Goal: Transaction & Acquisition: Purchase product/service

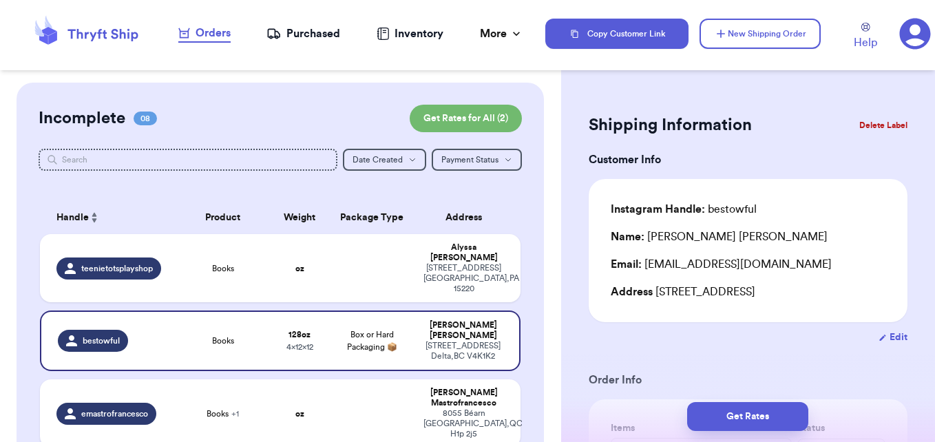
scroll to position [1101, 0]
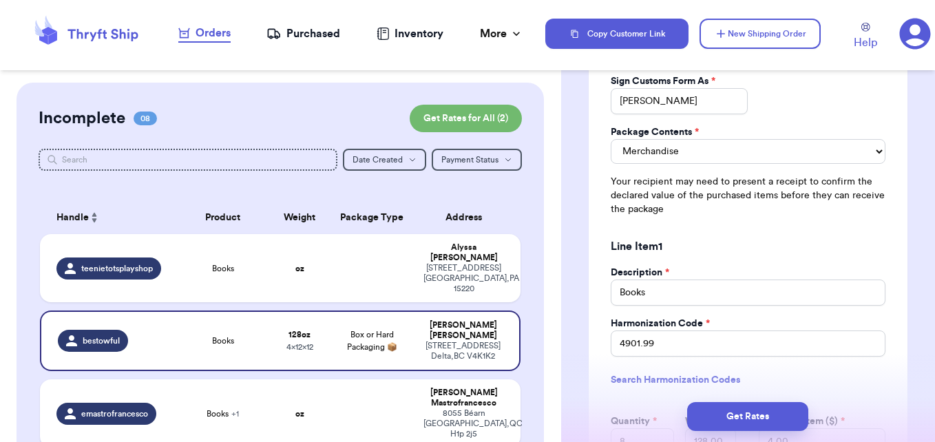
click at [110, 39] on icon at bounding box center [86, 33] width 110 height 37
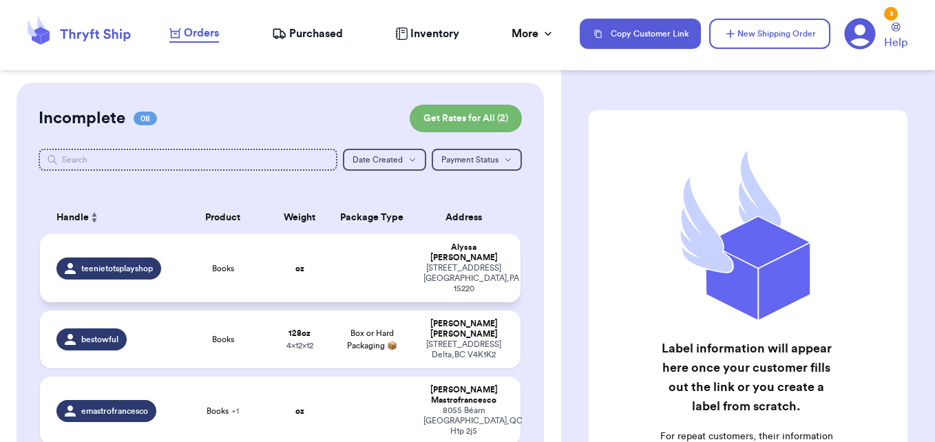
click at [345, 264] on td at bounding box center [371, 268] width 87 height 68
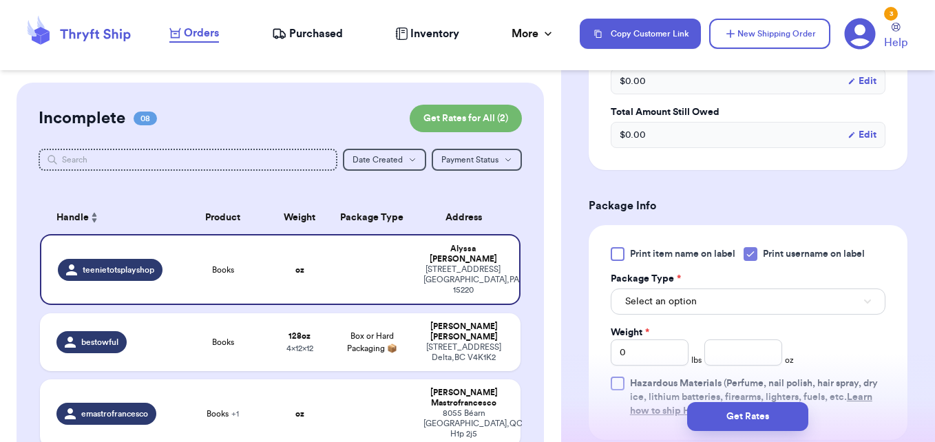
scroll to position [482, 0]
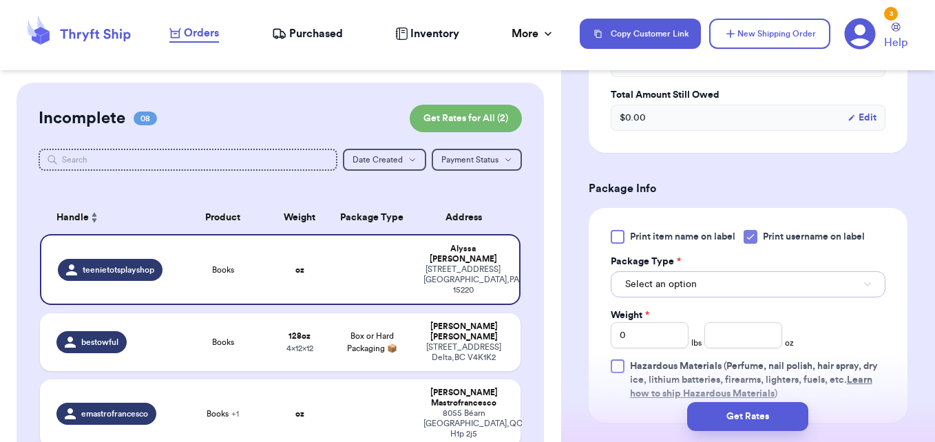
click at [679, 290] on span "Select an option" at bounding box center [661, 284] width 72 height 14
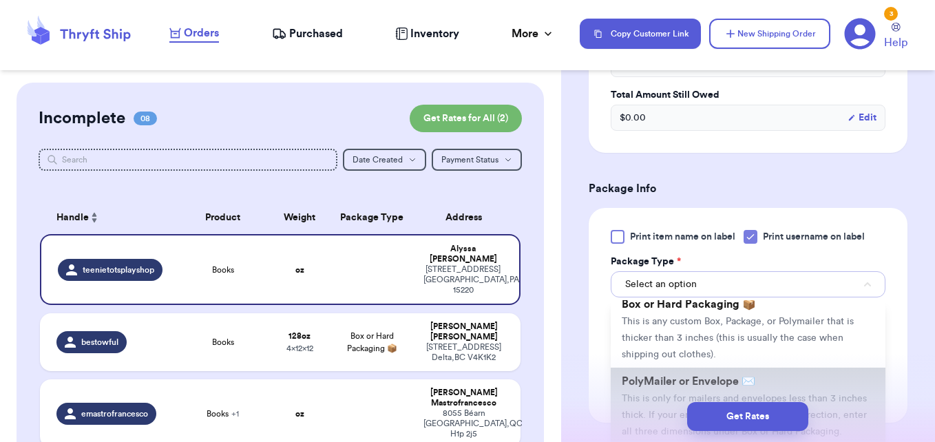
scroll to position [69, 0]
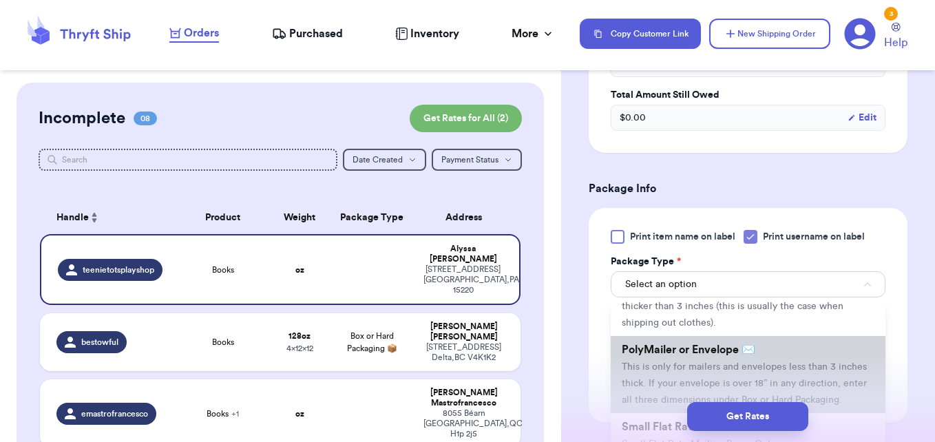
click at [679, 363] on span "This is only for mailers and envelopes less than 3 inches thick. If your envelo…" at bounding box center [744, 383] width 245 height 43
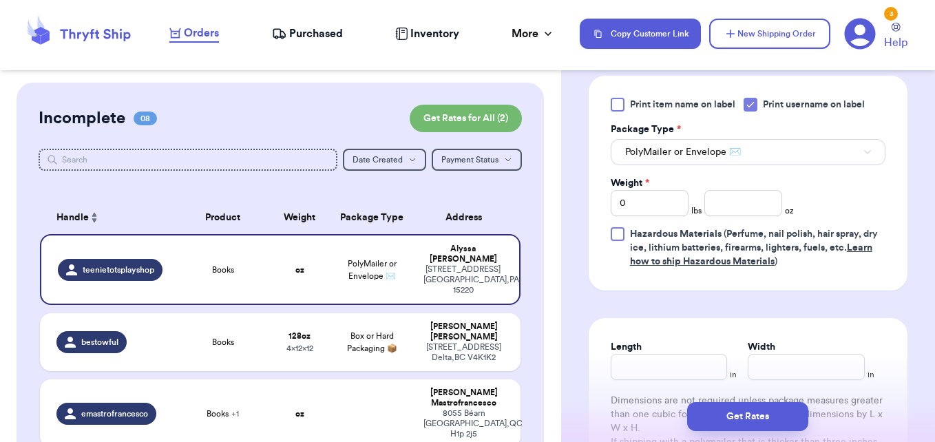
scroll to position [620, 0]
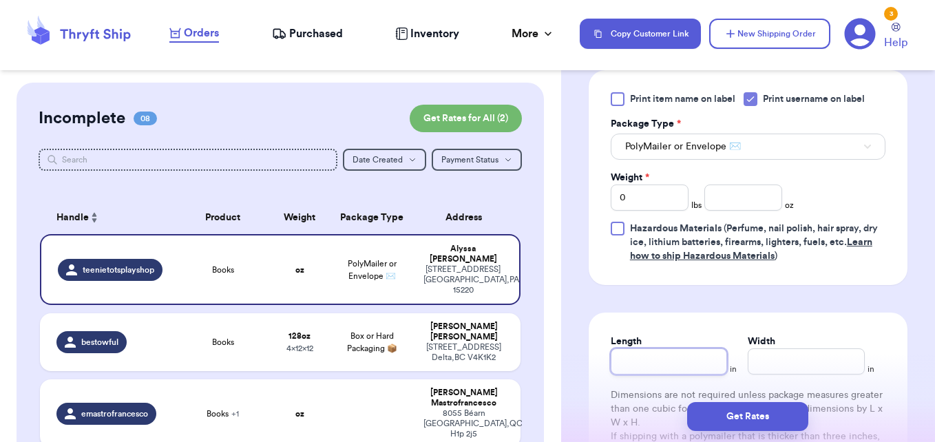
click at [644, 368] on input "Length" at bounding box center [669, 361] width 117 height 26
type input "1"
type input "11"
type input "1"
type input "11"
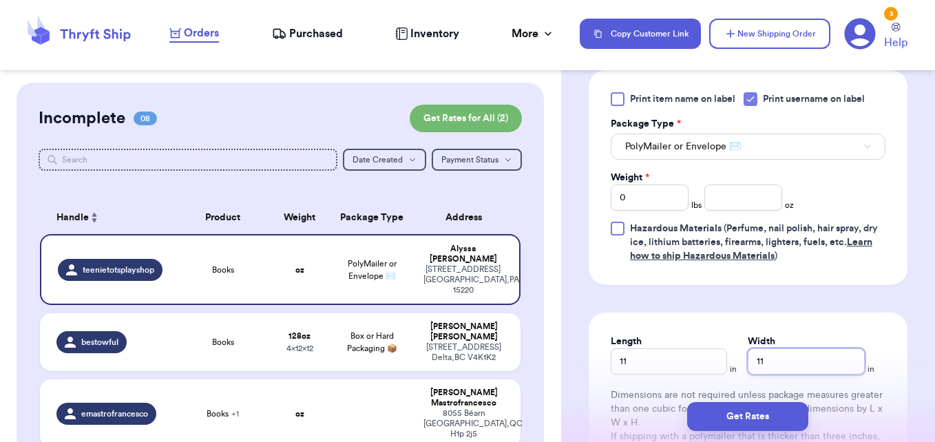
type input "11"
drag, startPoint x: 623, startPoint y: 199, endPoint x: 601, endPoint y: 195, distance: 22.4
click at [602, 196] on div "Print item name on label Print username on label Package Type * PolyMailer or E…" at bounding box center [748, 177] width 319 height 215
type input "4"
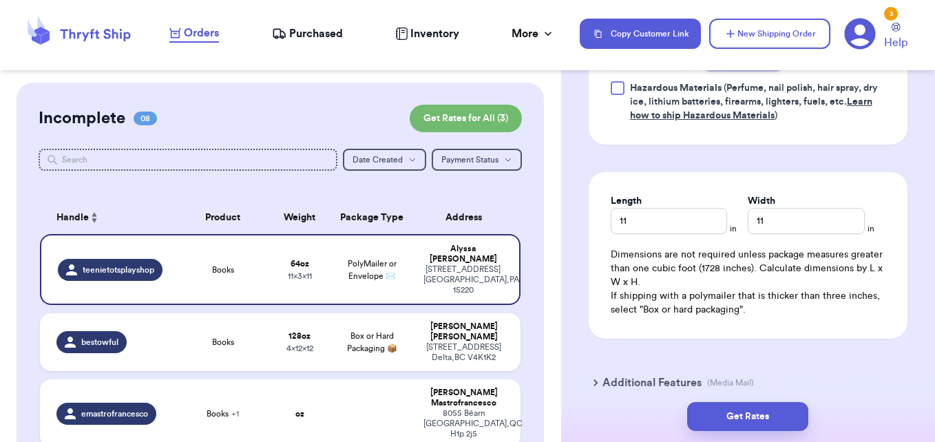
scroll to position [825, 0]
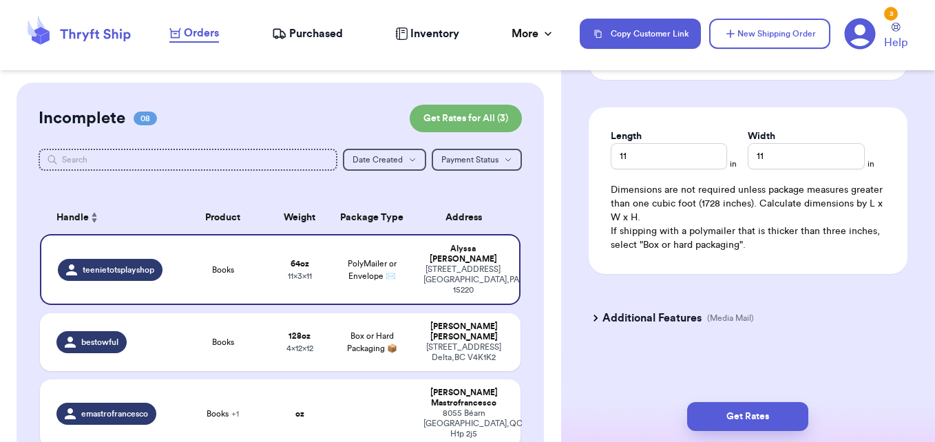
type input "2"
click at [602, 318] on icon at bounding box center [596, 318] width 14 height 14
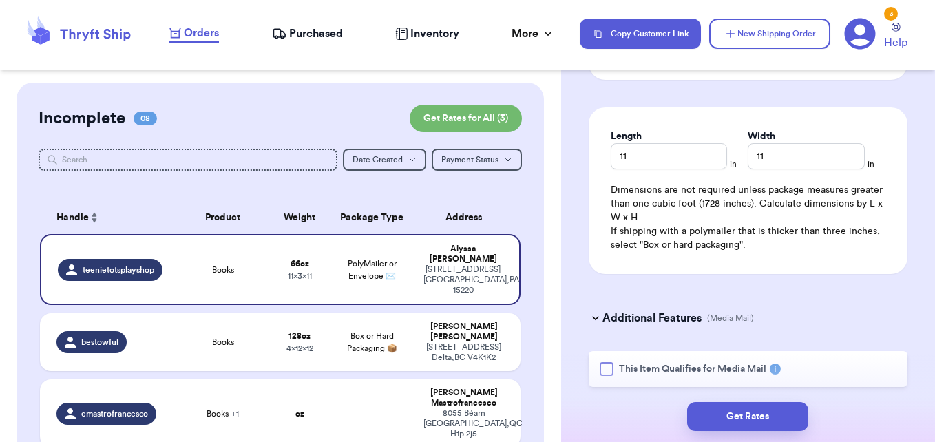
click at [605, 368] on div at bounding box center [607, 369] width 14 height 14
click at [0, 0] on input "This Item Qualifies for Media Mail" at bounding box center [0, 0] width 0 height 0
click at [770, 417] on button "Get Rates" at bounding box center [747, 416] width 121 height 29
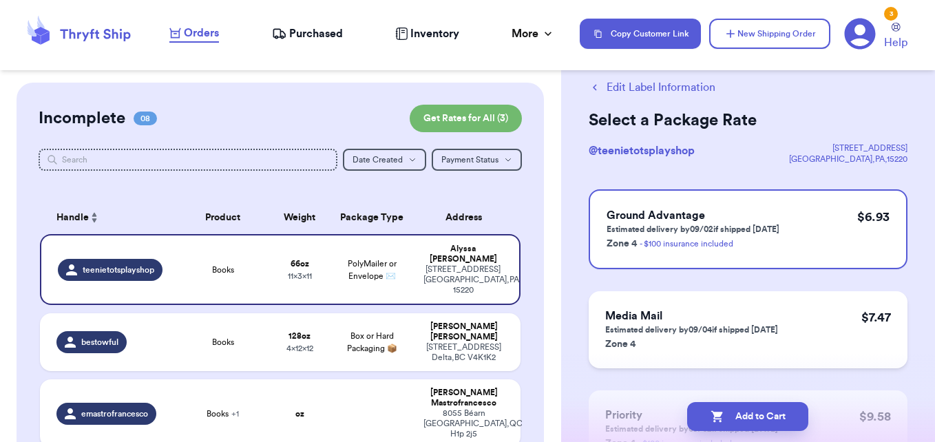
scroll to position [0, 0]
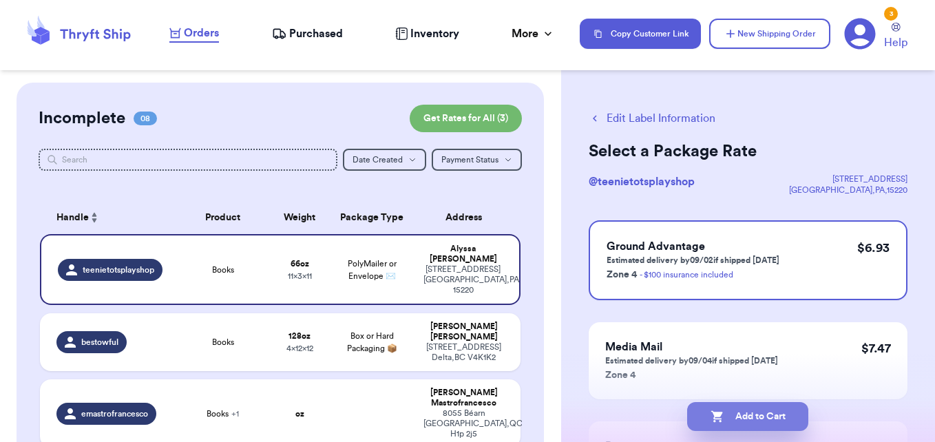
click at [772, 413] on button "Add to Cart" at bounding box center [747, 416] width 121 height 29
checkbox input "true"
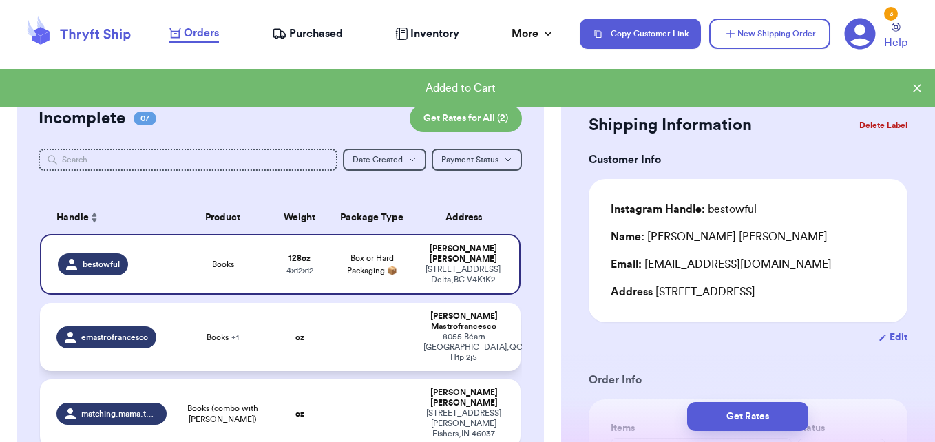
click at [362, 335] on td at bounding box center [371, 337] width 87 height 68
type input "0"
select select
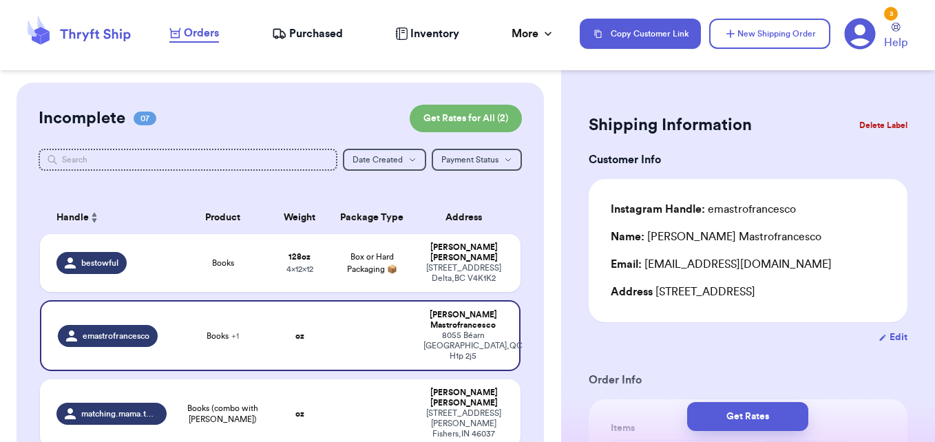
click at [883, 123] on button "Delete Label" at bounding box center [883, 125] width 59 height 30
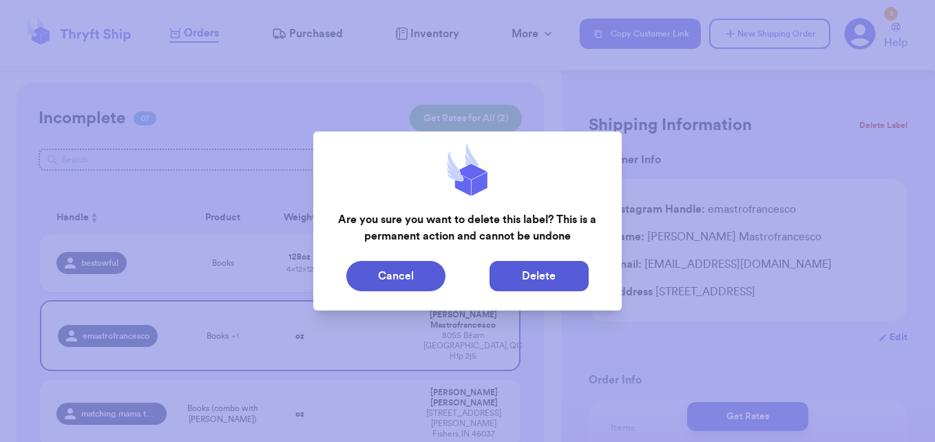
click at [520, 269] on button "Delete" at bounding box center [538, 276] width 99 height 30
type input "8"
type input "0"
type input "12"
type input "4"
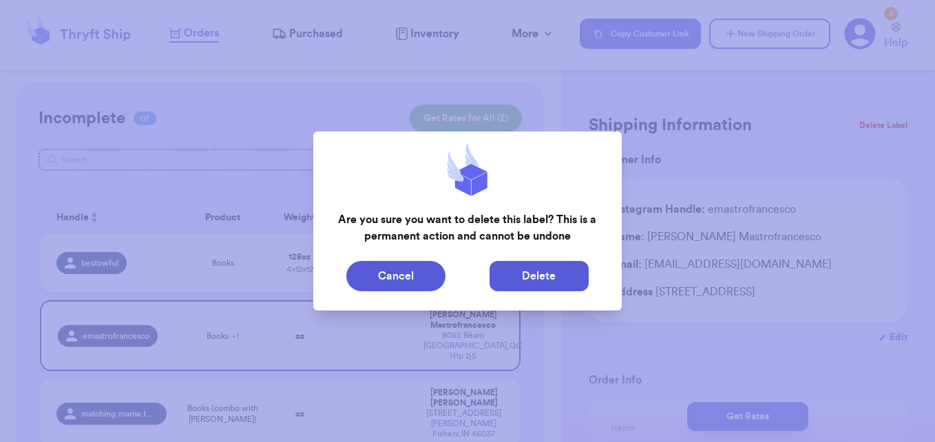
type input "12"
select select "MERCHANDISE"
type input "Books"
type input "4901.99"
type input "8"
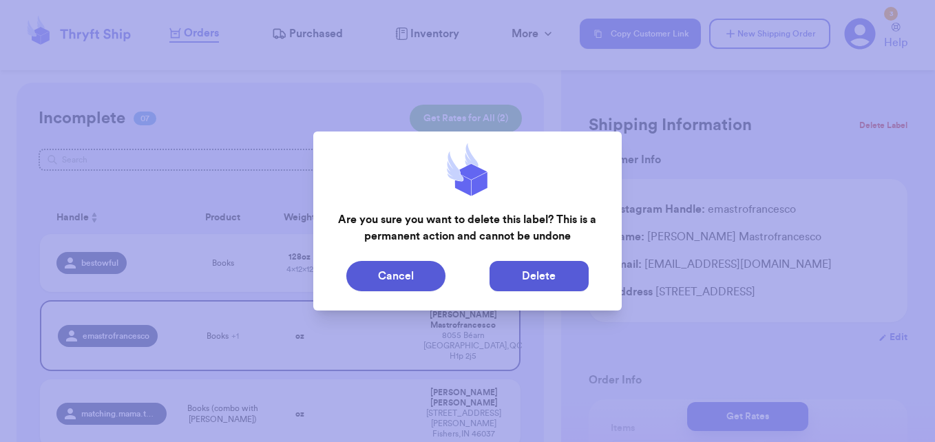
type input "128.00"
type input "4.00"
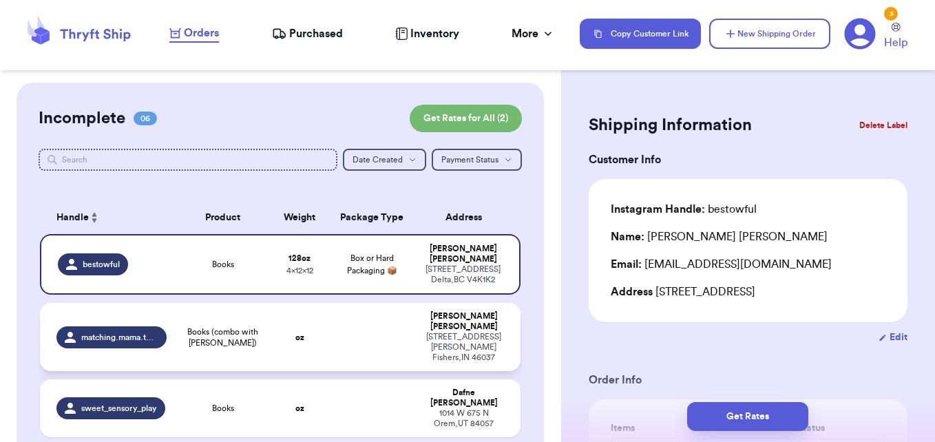
click at [381, 313] on td at bounding box center [371, 337] width 87 height 68
type input "Books (combo with [PERSON_NAME])"
type input "0"
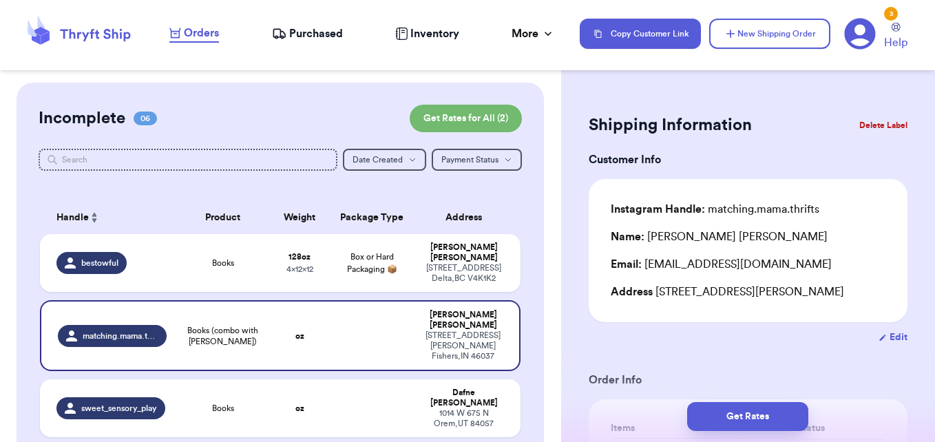
click at [875, 123] on button "Delete Label" at bounding box center [883, 125] width 59 height 30
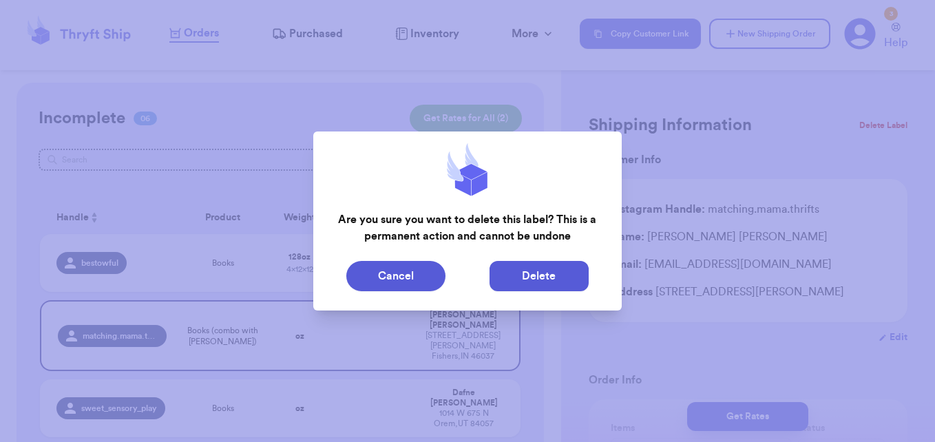
click at [534, 277] on button "Delete" at bounding box center [538, 276] width 99 height 30
type input "Books"
type input "8"
type input "0"
type input "12"
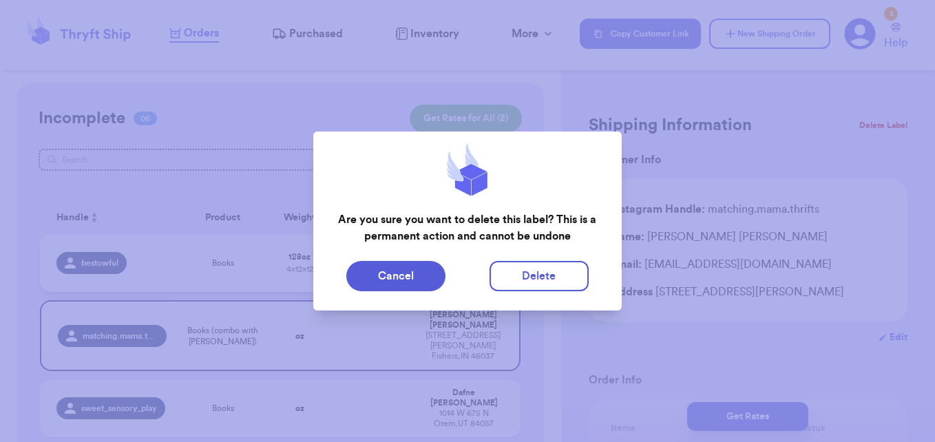
type input "4"
type input "12"
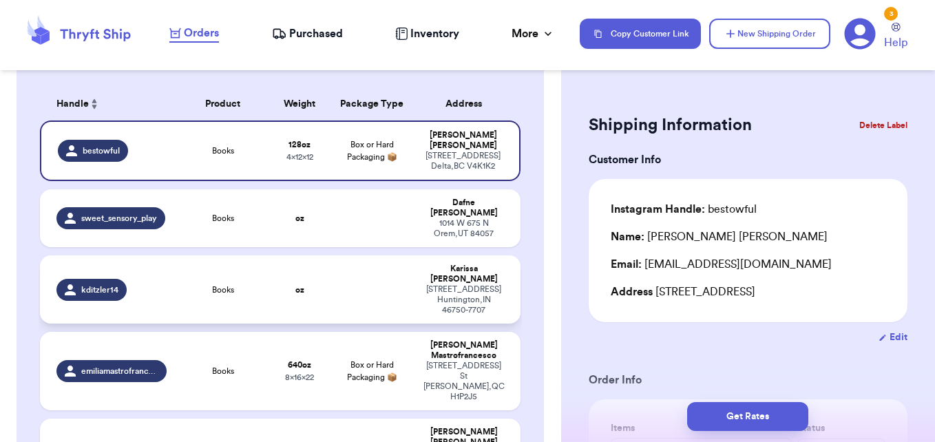
scroll to position [138, 0]
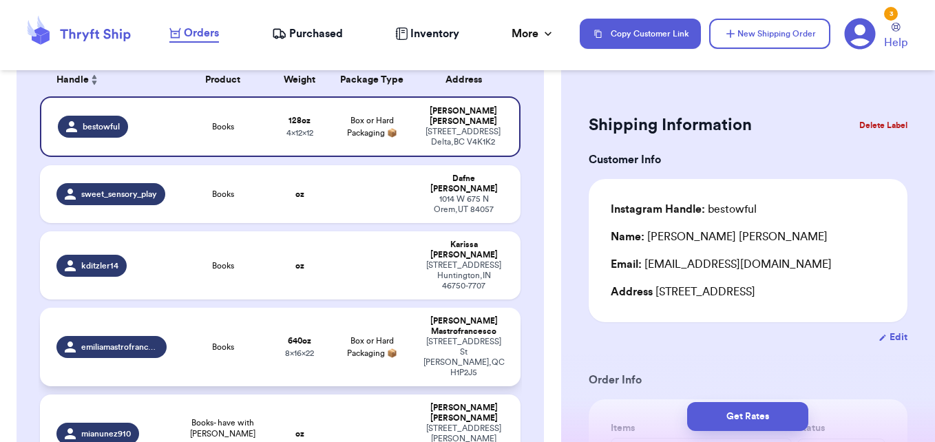
click at [317, 308] on td "640 oz 8 x 16 x 22" at bounding box center [300, 347] width 58 height 78
type input "40"
type input "22"
type input "8"
type input "16"
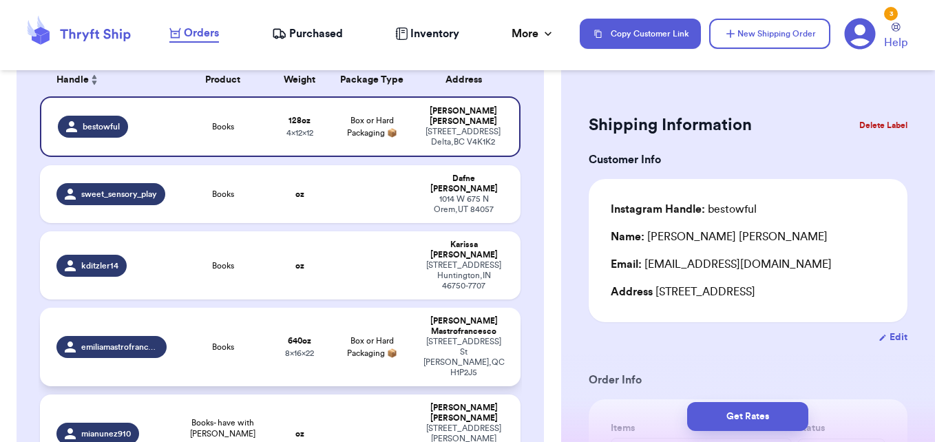
type input "50"
type input "640.00"
type input "3.00"
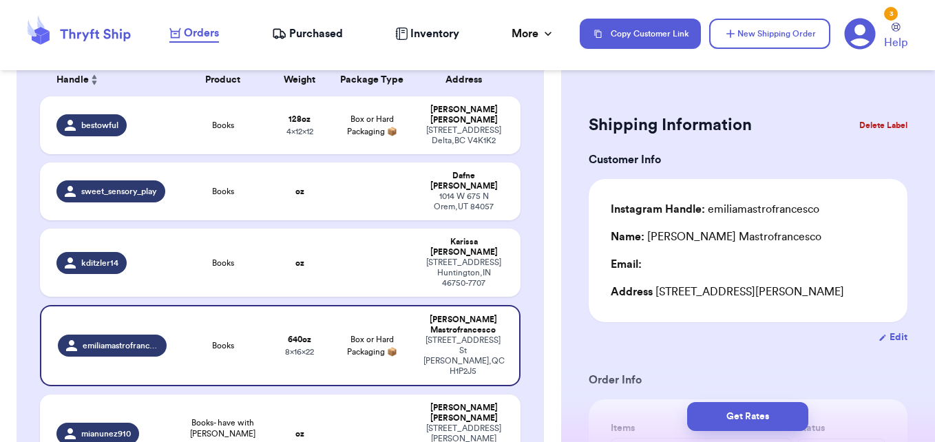
click at [882, 123] on button "Delete Label" at bounding box center [883, 125] width 59 height 30
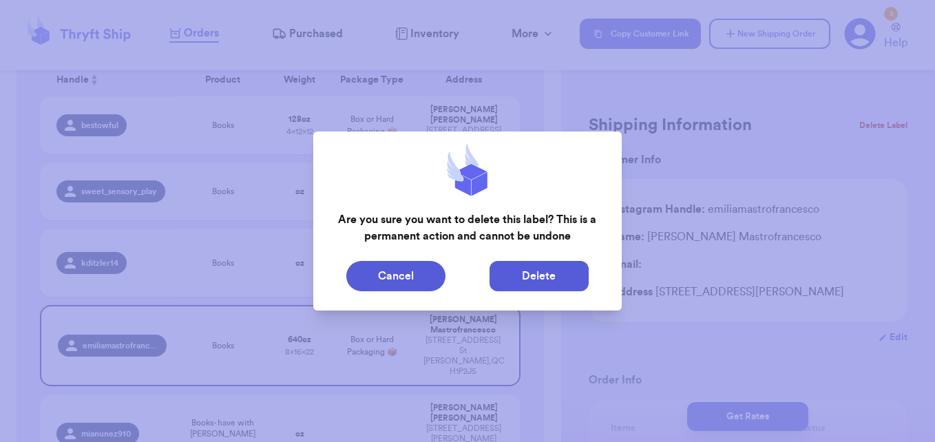
click at [527, 282] on button "Delete" at bounding box center [538, 276] width 99 height 30
type input "8"
type input "12"
type input "4"
type input "12"
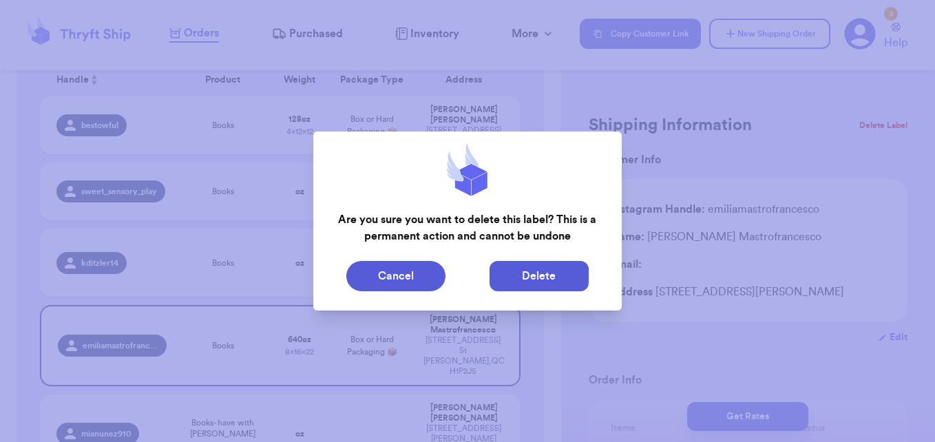
type input "8"
type input "128.00"
type input "4.00"
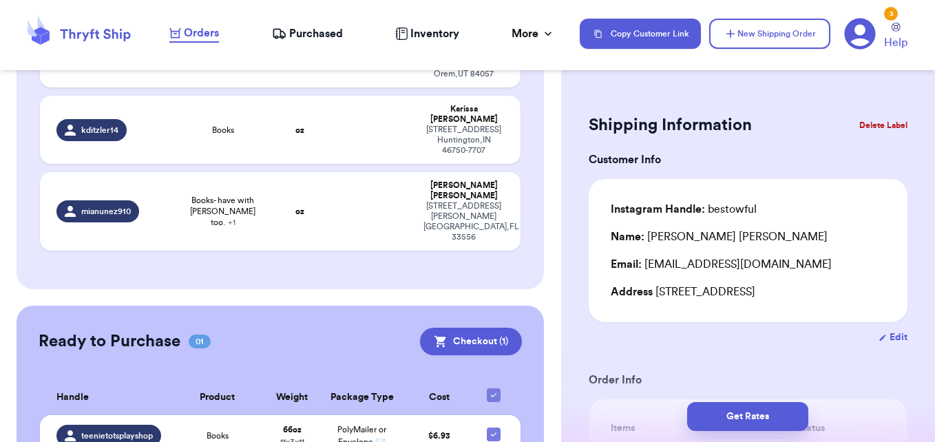
scroll to position [291, 0]
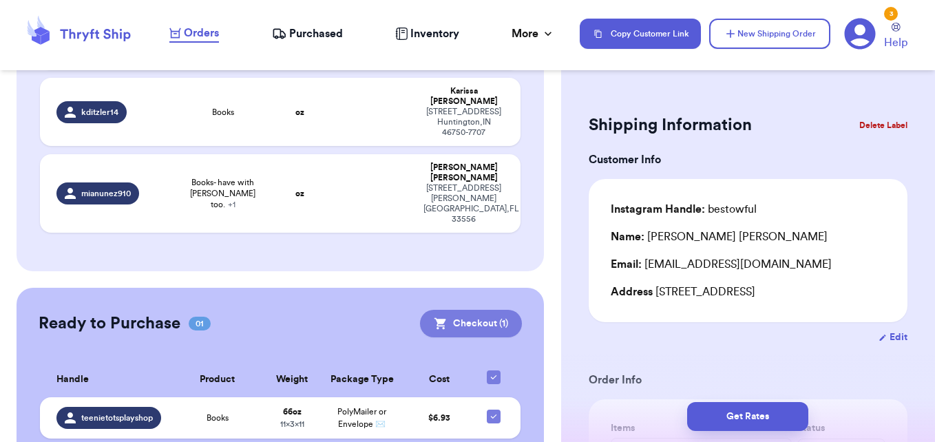
click at [470, 310] on button "Checkout ( 1 )" at bounding box center [471, 324] width 102 height 28
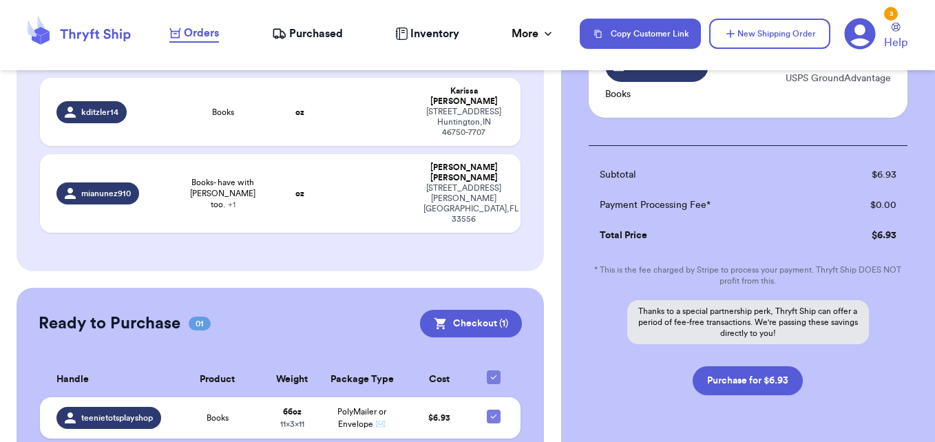
scroll to position [187, 0]
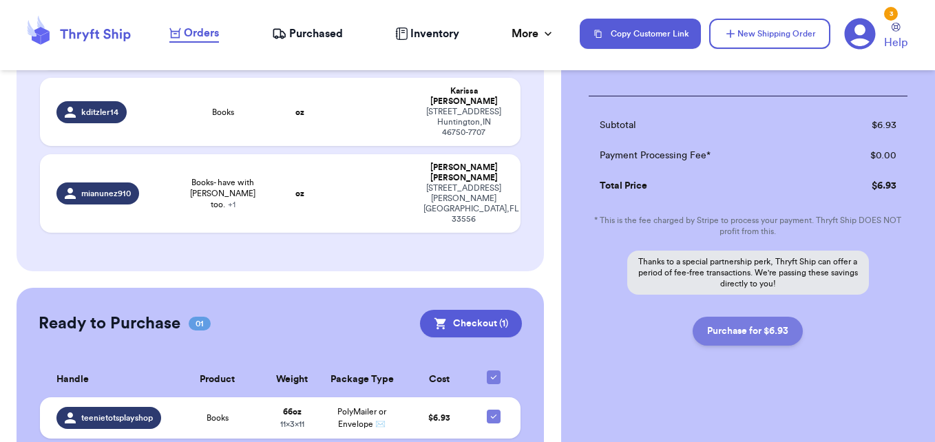
click at [755, 328] on button "Purchase for $6.93" at bounding box center [748, 331] width 110 height 29
checkbox input "false"
checkbox input "true"
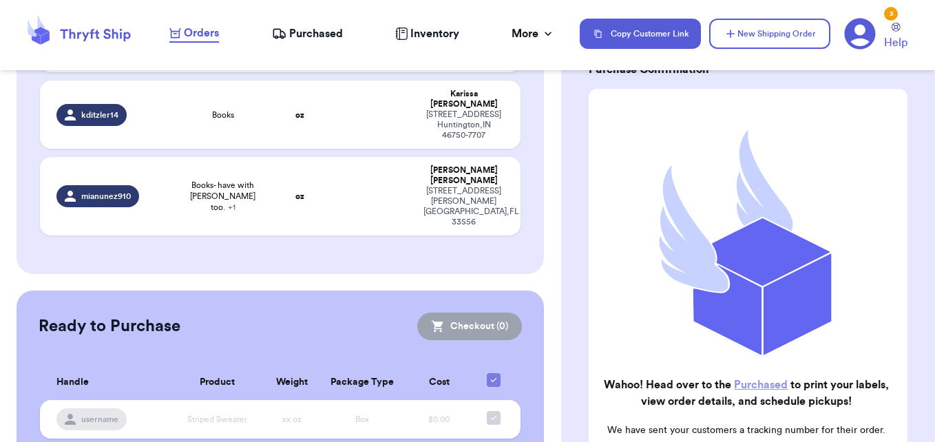
scroll to position [0, 0]
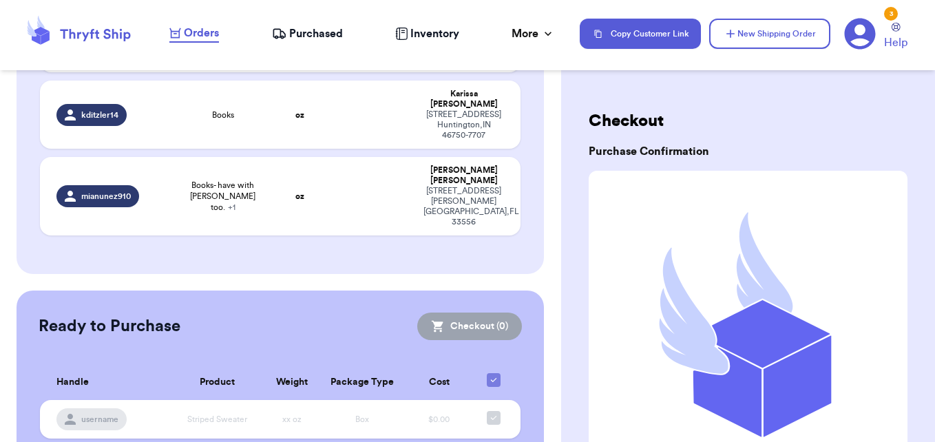
click at [309, 39] on span "Purchased" at bounding box center [316, 33] width 54 height 17
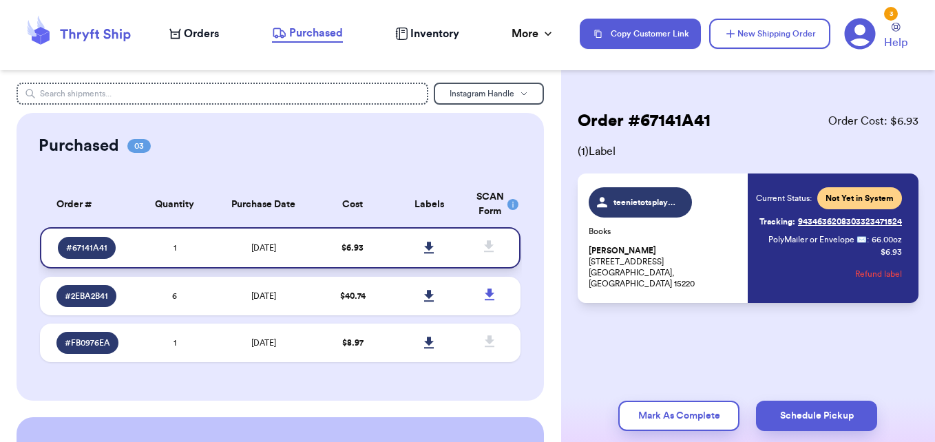
click at [424, 247] on icon at bounding box center [429, 248] width 10 height 12
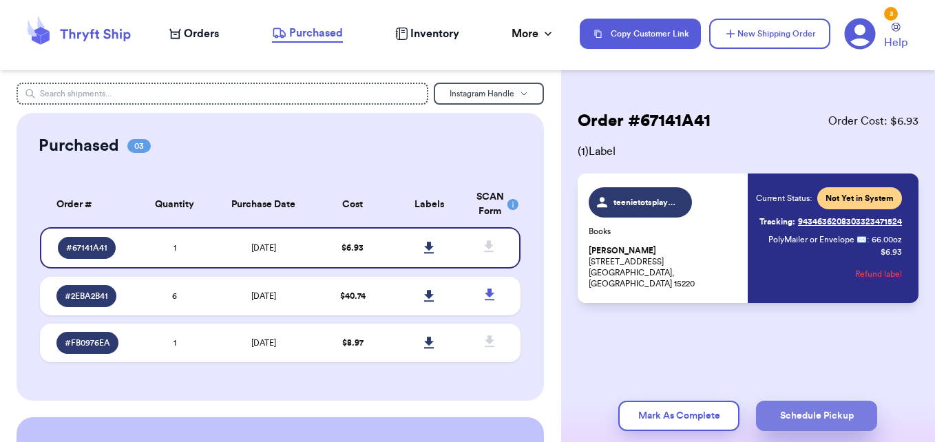
click at [809, 413] on button "Schedule Pickup" at bounding box center [816, 416] width 121 height 30
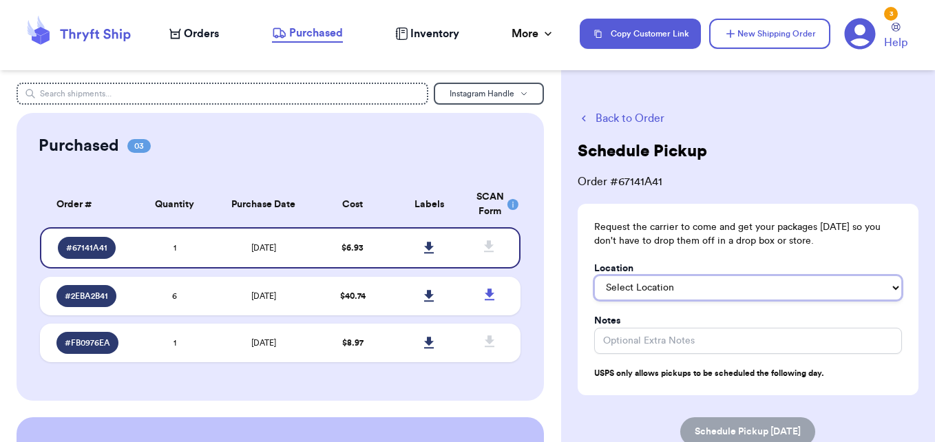
click at [688, 293] on select "Select Location In/At Mailbox On the Porch Front Door Back Door Side Door Knock…" at bounding box center [748, 287] width 308 height 25
select select "On the Porch"
click at [594, 275] on select "Select Location In/At Mailbox On the Porch Front Door Back Door Side Door Knock…" at bounding box center [748, 287] width 308 height 25
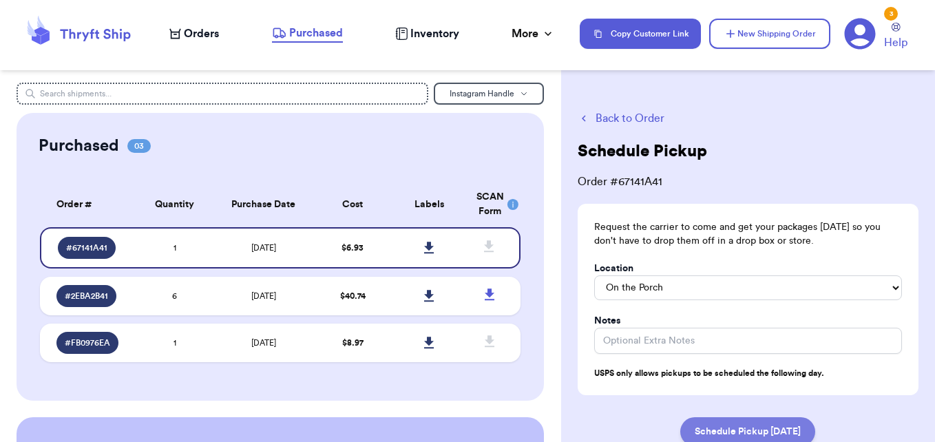
click at [768, 426] on button "Schedule Pickup Tomorrow" at bounding box center [747, 431] width 135 height 29
